Goal: Task Accomplishment & Management: Manage account settings

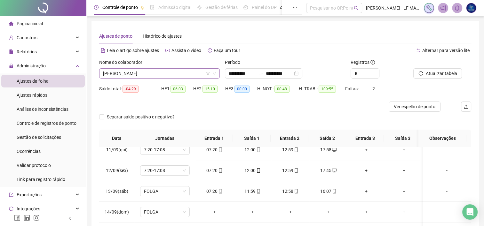
click at [145, 74] on span "[PERSON_NAME]" at bounding box center [159, 74] width 113 height 10
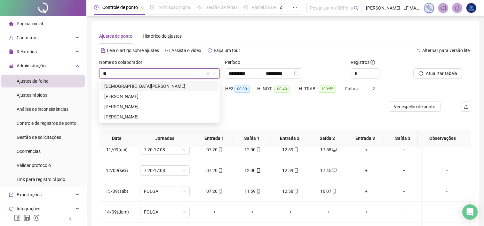
type input "***"
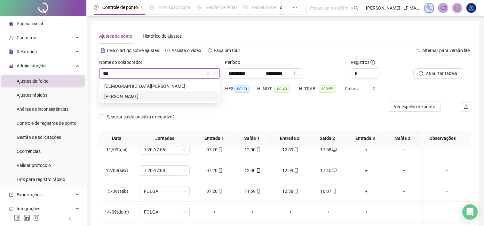
click at [145, 100] on div "[PERSON_NAME]" at bounding box center [159, 96] width 110 height 7
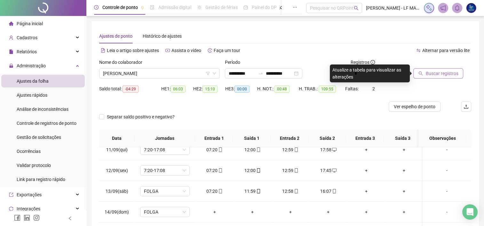
click at [451, 77] on span "Buscar registros" at bounding box center [441, 73] width 33 height 7
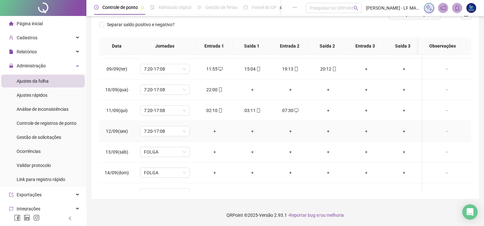
scroll to position [151, 0]
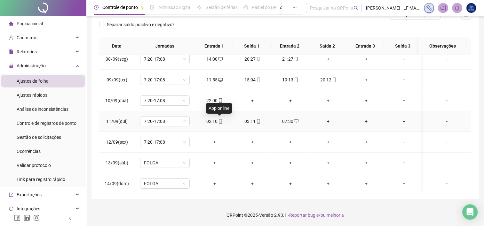
click at [220, 120] on icon "mobile" at bounding box center [220, 121] width 4 height 4
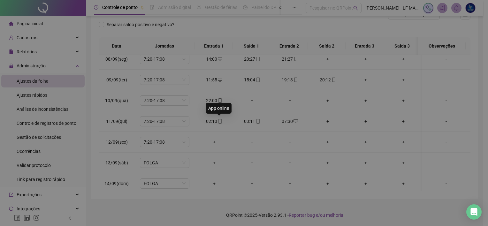
type input "**********"
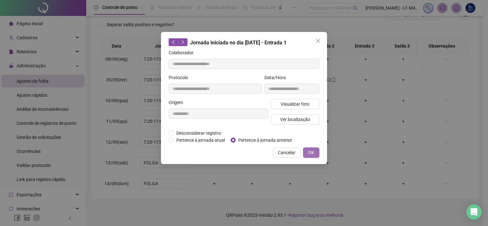
click at [314, 152] on button "OK" at bounding box center [311, 153] width 16 height 10
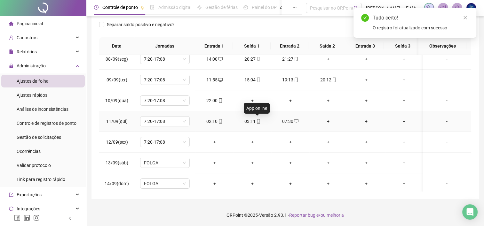
click at [257, 122] on icon "mobile" at bounding box center [258, 121] width 3 height 4
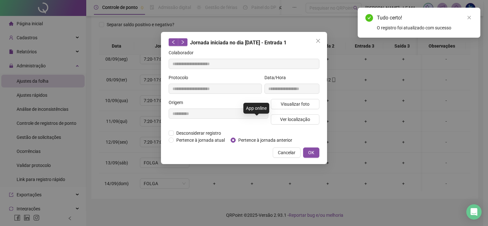
type input "**********"
click at [240, 138] on span "Pertence à jornada anterior" at bounding box center [265, 140] width 59 height 7
click at [311, 152] on span "OK" at bounding box center [311, 152] width 6 height 7
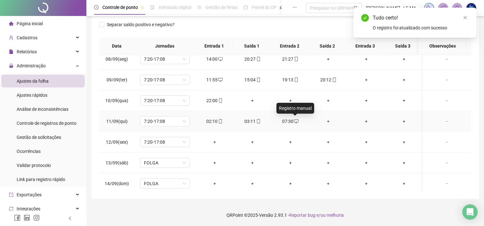
click at [295, 122] on icon "desktop" at bounding box center [296, 122] width 4 height 4
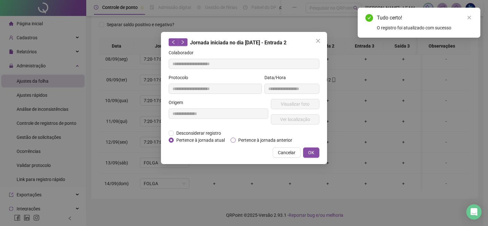
click at [260, 142] on span "Pertence à jornada anterior" at bounding box center [265, 140] width 59 height 7
click at [306, 152] on button "OK" at bounding box center [311, 153] width 16 height 10
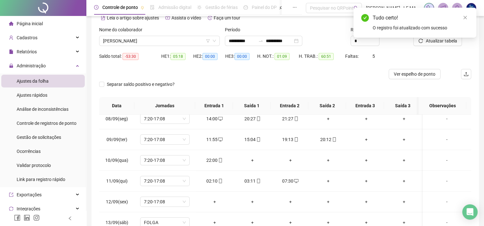
scroll to position [29, 0]
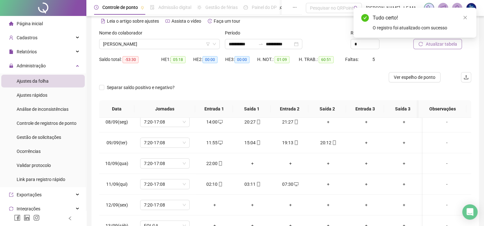
click at [427, 46] on span "Atualizar tabela" at bounding box center [440, 44] width 31 height 7
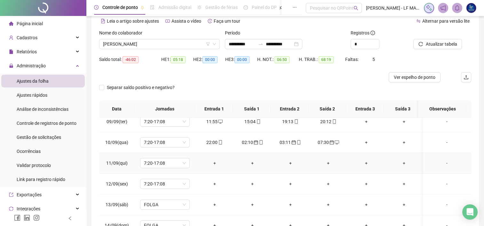
scroll to position [183, 0]
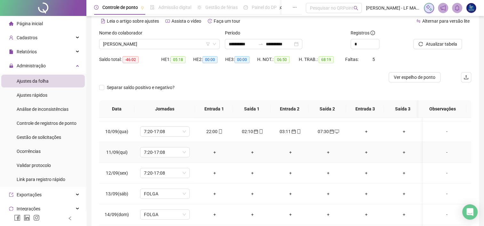
click at [442, 153] on div "-" at bounding box center [447, 152] width 38 height 7
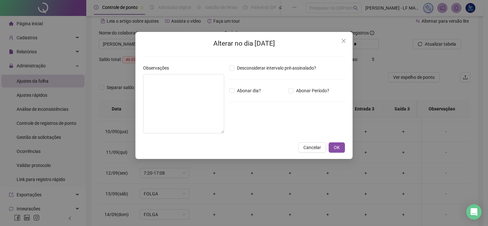
click at [233, 86] on div "Desconsiderar intervalo pré-assinalado? Abonar dia? Abonar Período? Horas a abo…" at bounding box center [287, 102] width 121 height 74
click at [210, 92] on textarea at bounding box center [183, 103] width 81 height 59
type textarea "*****"
click at [335, 152] on div "Alterar no dia [DATE] Observações ***** Desconsiderar intervalo pré-assinalado?…" at bounding box center [244, 95] width 217 height 127
click at [337, 151] on span "OK" at bounding box center [337, 147] width 6 height 7
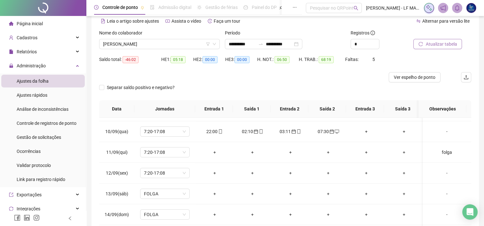
click at [432, 41] on span "Atualizar tabela" at bounding box center [440, 44] width 31 height 7
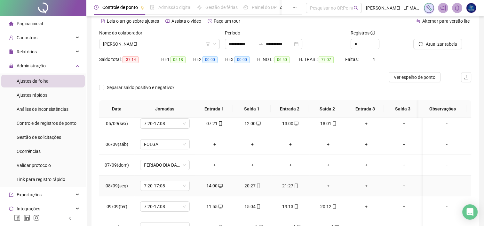
scroll to position [120, 0]
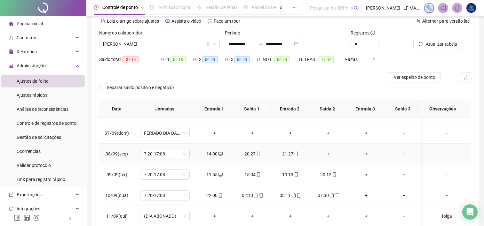
click at [325, 153] on div "+" at bounding box center [328, 154] width 28 height 7
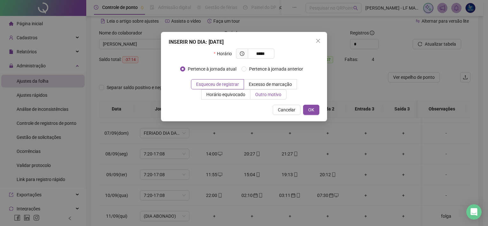
type input "*****"
click at [272, 97] on span "Outro motivo" at bounding box center [268, 94] width 26 height 5
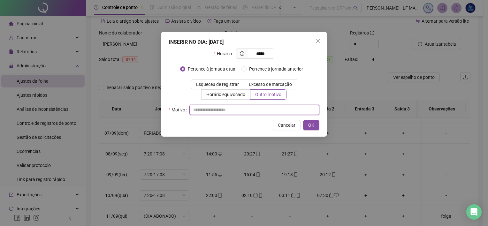
click at [248, 112] on input "text" at bounding box center [255, 110] width 130 height 10
type input "**********"
click at [312, 123] on span "OK" at bounding box center [311, 125] width 6 height 7
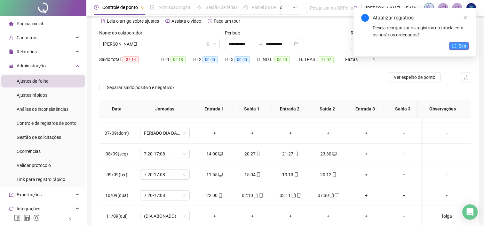
click at [463, 47] on span "Sim" at bounding box center [461, 46] width 7 height 7
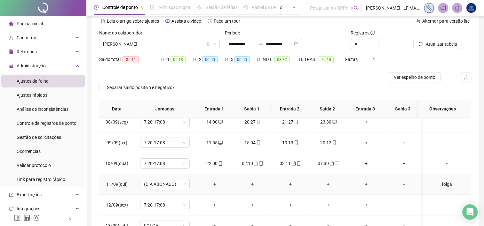
scroll to position [183, 0]
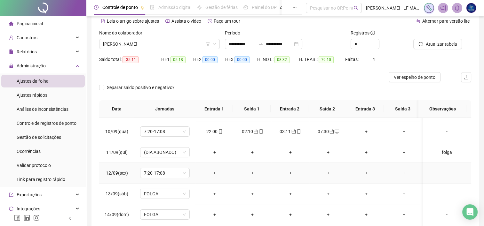
drag, startPoint x: 442, startPoint y: 174, endPoint x: 421, endPoint y: 171, distance: 21.1
click at [442, 175] on div "-" at bounding box center [447, 173] width 38 height 7
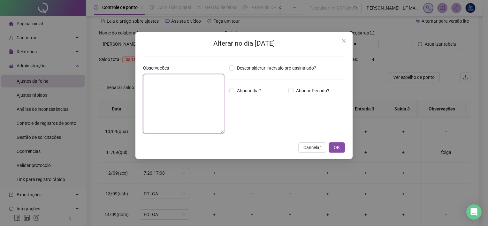
click at [182, 97] on textarea at bounding box center [183, 103] width 81 height 59
type textarea "*****"
click at [339, 143] on button "OK" at bounding box center [337, 148] width 16 height 10
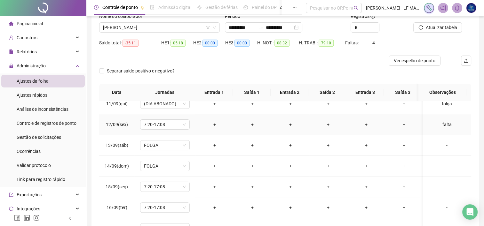
scroll to position [61, 0]
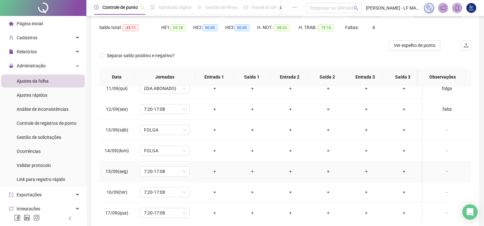
click at [442, 170] on div "-" at bounding box center [447, 171] width 38 height 7
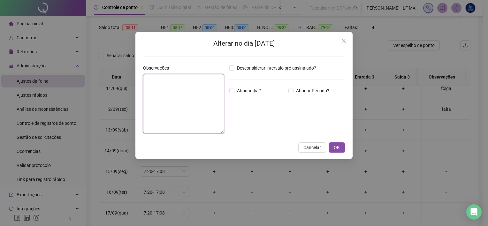
click at [192, 110] on textarea at bounding box center [183, 103] width 81 height 59
type textarea "*****"
click at [333, 145] on button "OK" at bounding box center [337, 148] width 16 height 10
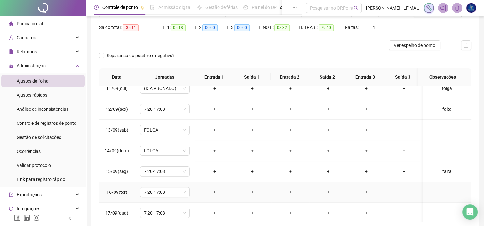
click at [439, 191] on div "-" at bounding box center [447, 192] width 38 height 7
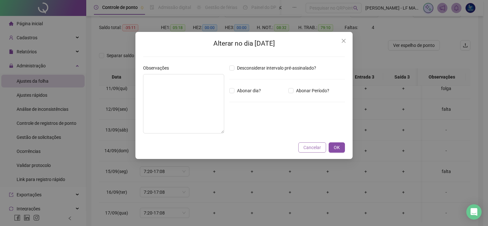
click at [314, 146] on span "Cancelar" at bounding box center [313, 147] width 18 height 7
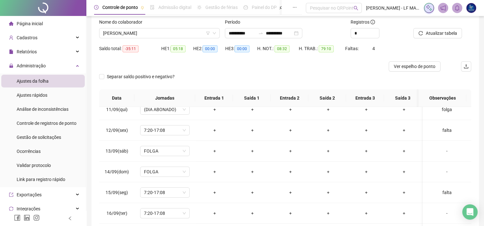
scroll to position [29, 0]
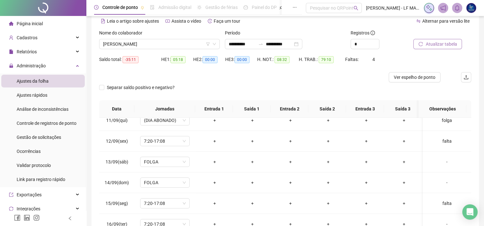
click at [433, 42] on span "Atualizar tabela" at bounding box center [440, 44] width 31 height 7
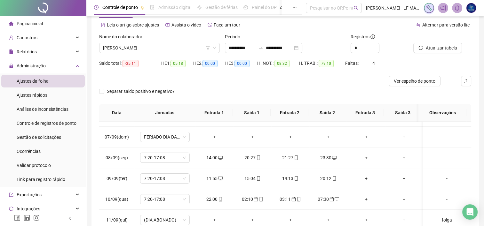
scroll to position [15, 0]
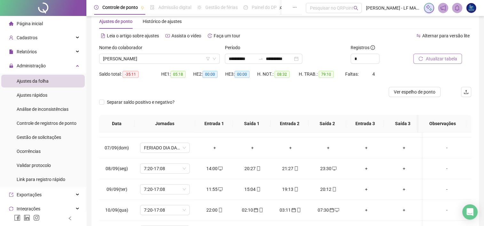
click at [441, 60] on span "Atualizar tabela" at bounding box center [440, 58] width 31 height 7
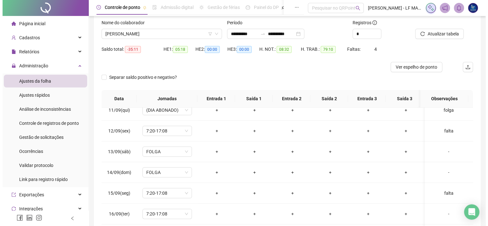
scroll to position [28, 0]
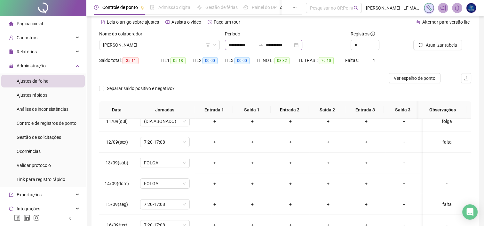
click at [302, 45] on div "**********" at bounding box center [263, 45] width 77 height 10
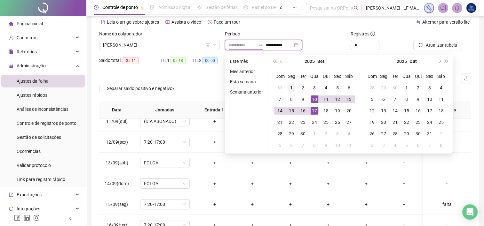
type input "**********"
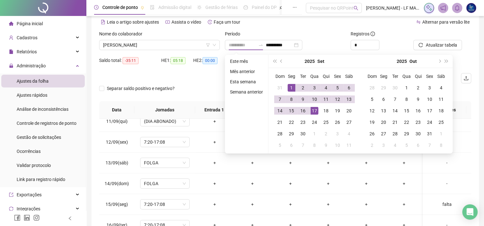
click at [289, 88] on div "1" at bounding box center [291, 88] width 8 height 8
type input "**********"
click at [293, 108] on div "15" at bounding box center [291, 111] width 8 height 8
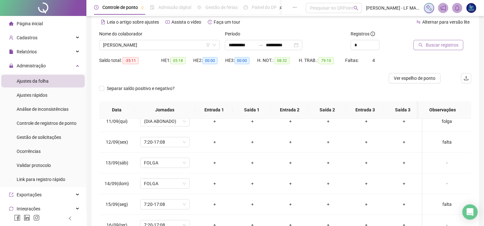
click at [433, 44] on span "Buscar registros" at bounding box center [441, 45] width 33 height 7
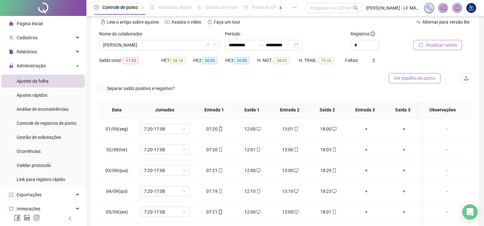
click at [416, 81] on span "Ver espelho de ponto" at bounding box center [414, 78] width 42 height 7
click at [45, 67] on div "Administração" at bounding box center [42, 65] width 83 height 13
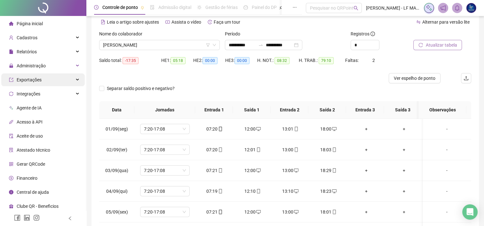
drag, startPoint x: 41, startPoint y: 81, endPoint x: 48, endPoint y: 82, distance: 7.5
click at [42, 79] on div "Exportações" at bounding box center [42, 80] width 83 height 13
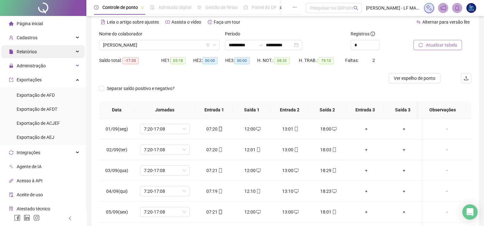
click at [45, 52] on div "Relatórios" at bounding box center [42, 51] width 83 height 13
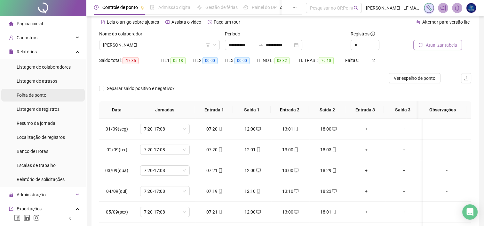
click at [40, 97] on span "Folha de ponto" at bounding box center [32, 95] width 30 height 5
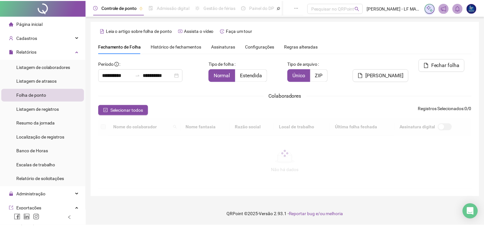
scroll to position [18, 0]
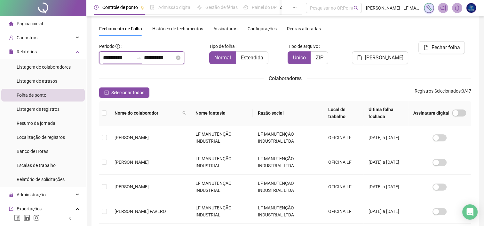
click at [110, 58] on input "**********" at bounding box center [118, 58] width 31 height 8
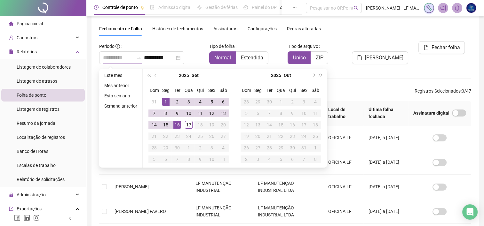
click at [164, 102] on div "1" at bounding box center [166, 102] width 8 height 8
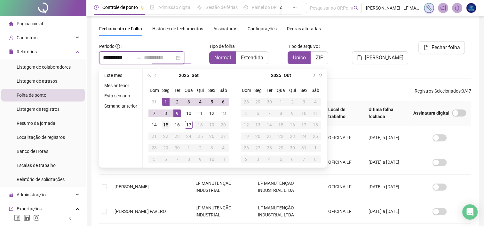
type input "**********"
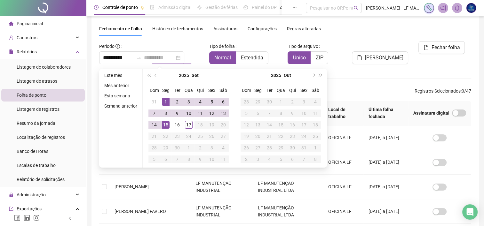
click at [164, 125] on div "15" at bounding box center [166, 125] width 8 height 8
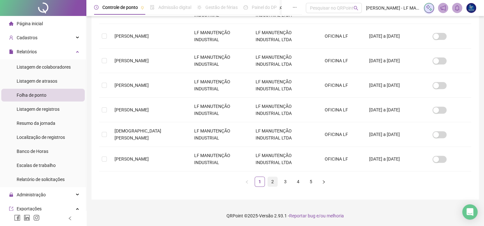
click at [277, 178] on link "2" at bounding box center [272, 182] width 10 height 10
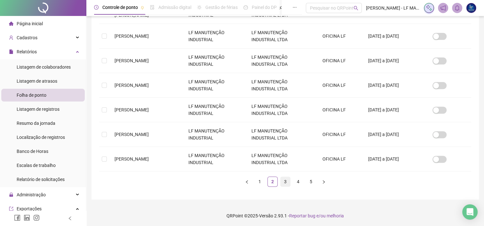
click at [285, 180] on link "3" at bounding box center [285, 182] width 10 height 10
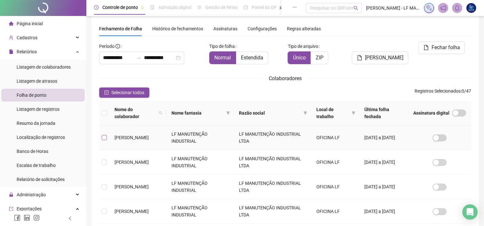
click at [104, 141] on label at bounding box center [104, 137] width 5 height 7
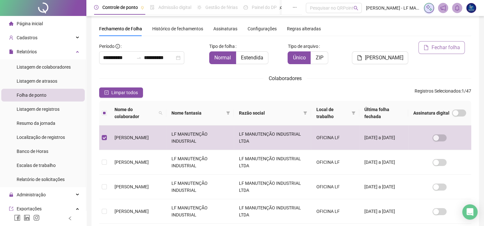
click at [438, 50] on span "Fechar folha" at bounding box center [445, 48] width 28 height 8
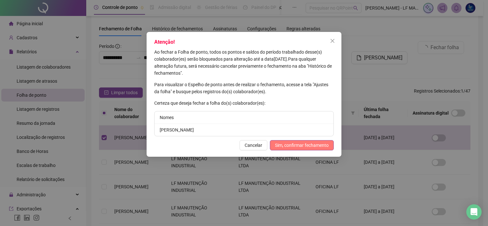
click at [306, 148] on span "Sim, confirmar fechamento" at bounding box center [302, 145] width 54 height 7
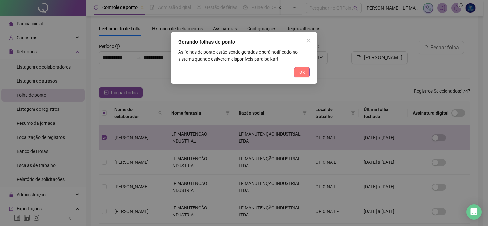
click at [298, 73] on button "Ok" at bounding box center [302, 72] width 16 height 10
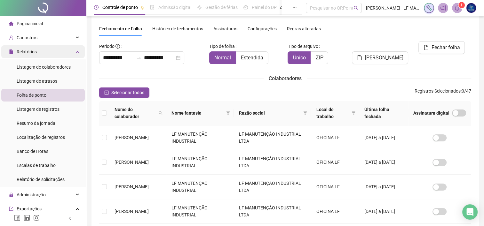
click at [25, 50] on span "Relatórios" at bounding box center [27, 51] width 20 height 5
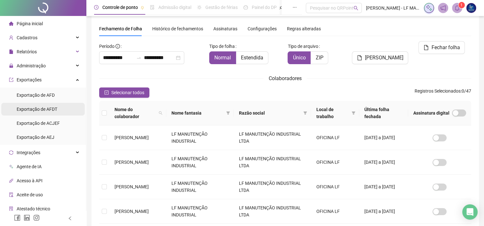
click at [38, 107] on span "Exportação de AFDT" at bounding box center [37, 109] width 41 height 5
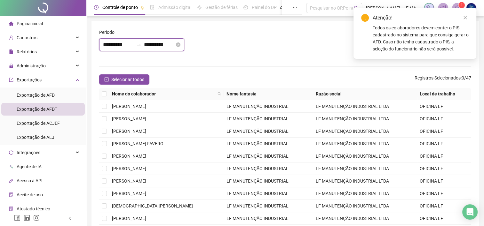
click at [124, 43] on input "**********" at bounding box center [118, 45] width 31 height 8
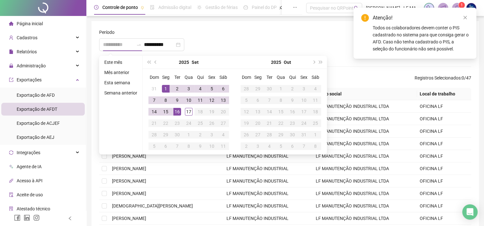
click at [164, 87] on div "1" at bounding box center [166, 89] width 8 height 8
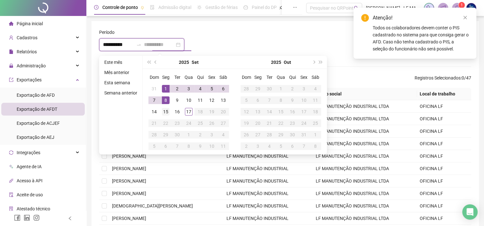
type input "**********"
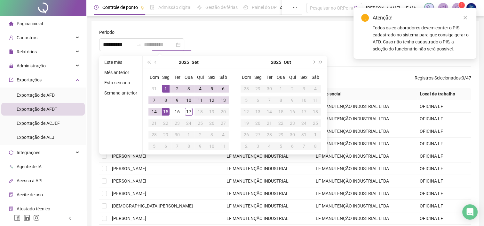
click at [166, 111] on div "15" at bounding box center [166, 112] width 8 height 8
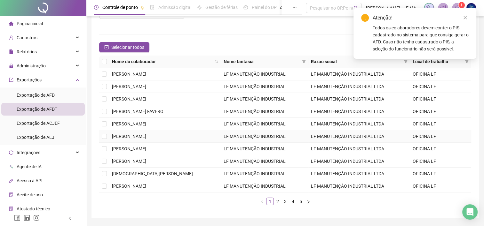
scroll to position [51, 0]
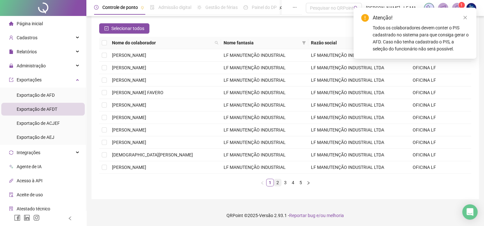
click at [279, 182] on link "2" at bounding box center [277, 182] width 7 height 7
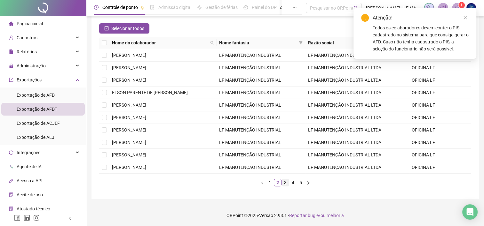
click at [282, 183] on link "3" at bounding box center [285, 182] width 7 height 7
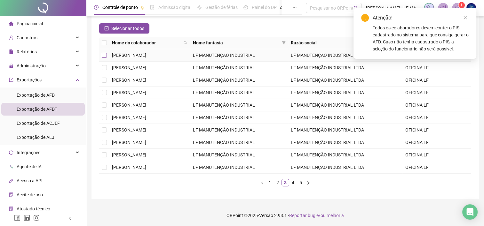
click at [105, 52] on label at bounding box center [104, 55] width 5 height 7
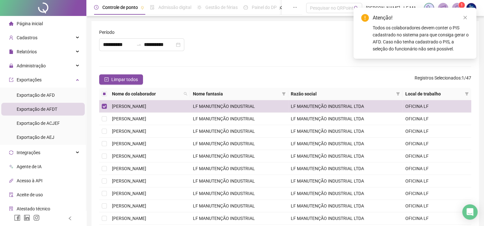
scroll to position [0, 0]
click at [462, 16] on icon "close" at bounding box center [464, 17] width 4 height 4
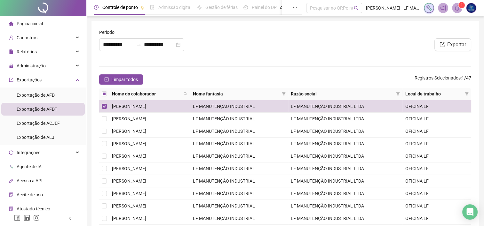
click at [461, 6] on span "1" at bounding box center [461, 5] width 2 height 4
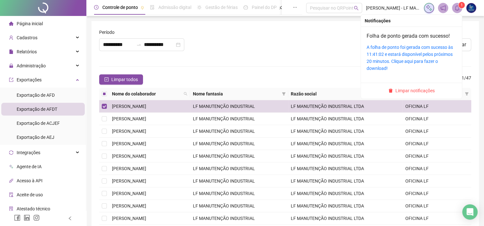
click at [409, 50] on div "A folha de ponto foi gerada com sucesso às 11:41:02 e estará disponível pelos p…" at bounding box center [410, 58] width 89 height 28
click at [430, 54] on link "A folha de ponto foi gerada com sucesso às 11:41:02 e estará disponível pelos p…" at bounding box center [409, 58] width 86 height 26
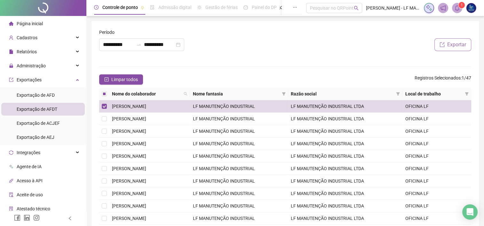
click at [463, 45] on span "Exportar" at bounding box center [456, 45] width 19 height 8
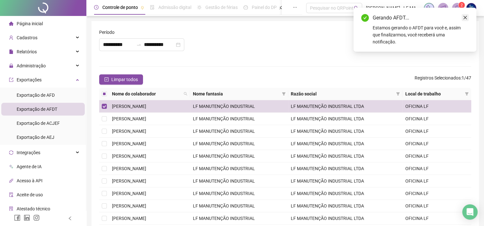
click at [464, 17] on icon "close" at bounding box center [464, 17] width 4 height 4
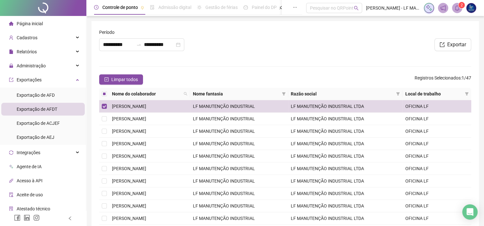
click at [460, 8] on span at bounding box center [457, 8] width 10 height 10
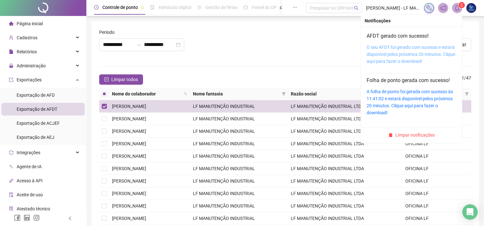
click at [389, 49] on link "O seu AFDT foi gerado com sucesso e estará disponível pelos próximos 20 minutos…" at bounding box center [410, 54] width 89 height 19
